Goal: Task Accomplishment & Management: Complete application form

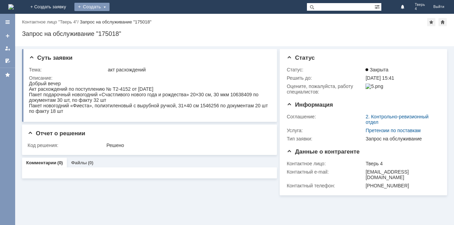
click at [110, 6] on div "Создать" at bounding box center [91, 7] width 35 height 8
click at [128, 17] on link "Заявка" at bounding box center [102, 21] width 52 height 8
click at [110, 5] on div "Создать" at bounding box center [91, 7] width 35 height 8
click at [128, 22] on link "Заявка" at bounding box center [102, 21] width 52 height 8
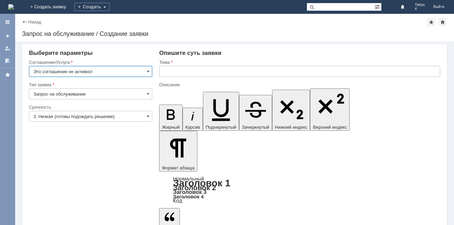
click at [114, 72] on input "Это соглашение не активно!" at bounding box center [90, 71] width 123 height 11
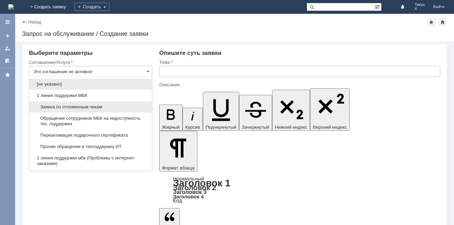
click at [89, 105] on span "Заявка по отложенным чекам" at bounding box center [90, 107] width 114 height 6
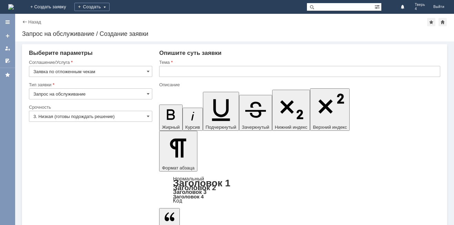
type input "Заявка по отложенным чекам"
click at [169, 66] on input "text" at bounding box center [299, 71] width 281 height 11
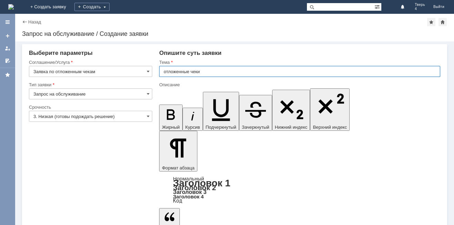
type input "отложенные чеки"
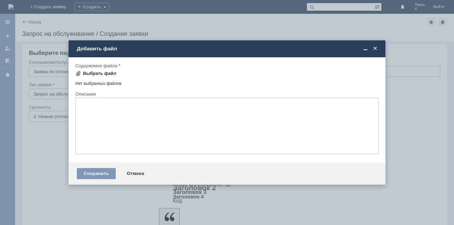
click at [101, 74] on div "Выбрать файл" at bounding box center [99, 74] width 33 height 6
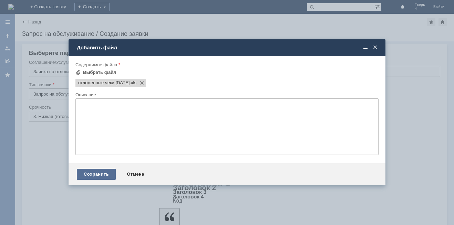
click at [101, 171] on div "Сохранить" at bounding box center [96, 174] width 39 height 11
